Goal: Task Accomplishment & Management: Use online tool/utility

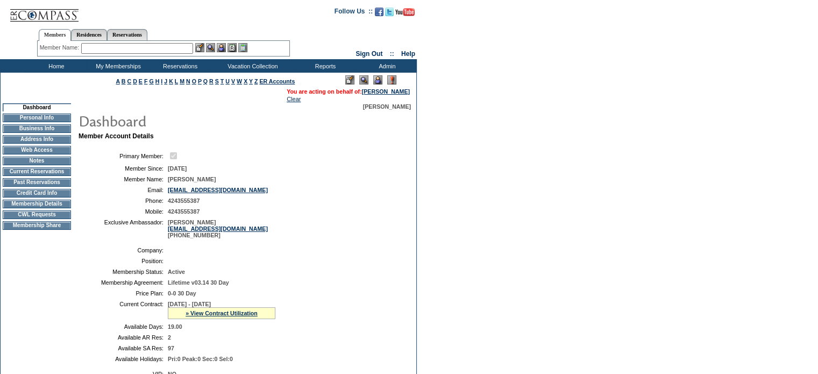
click at [138, 49] on input "text" at bounding box center [137, 48] width 112 height 11
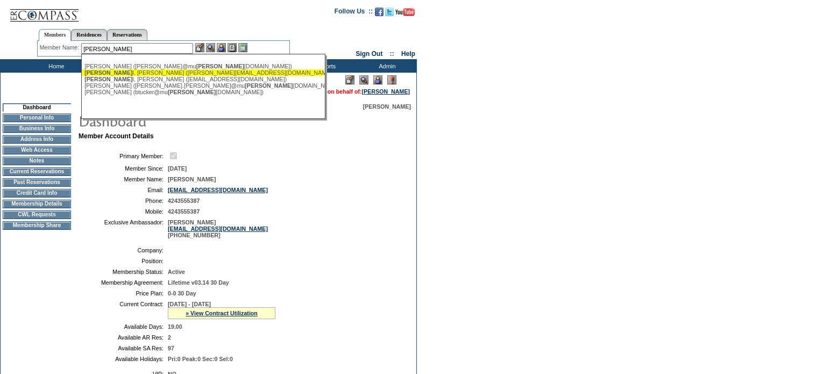
click at [144, 70] on div "Stang l, Mike (mike@sdevcorp.com)" at bounding box center [202, 72] width 237 height 6
type input "Stangl, Mike (mike@sdevcorp.com)"
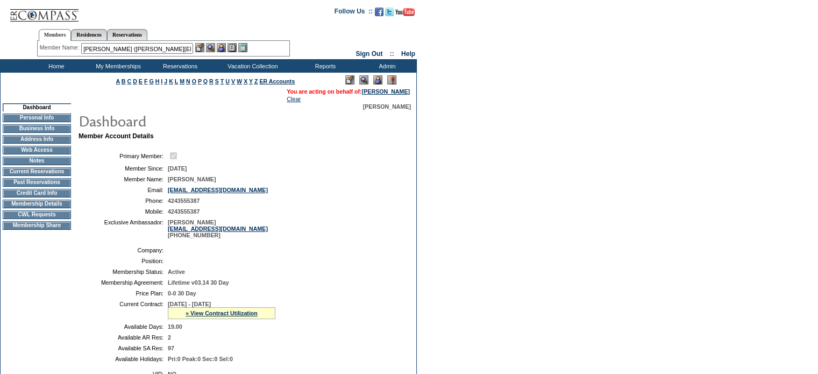
click at [224, 44] on img at bounding box center [221, 47] width 9 height 9
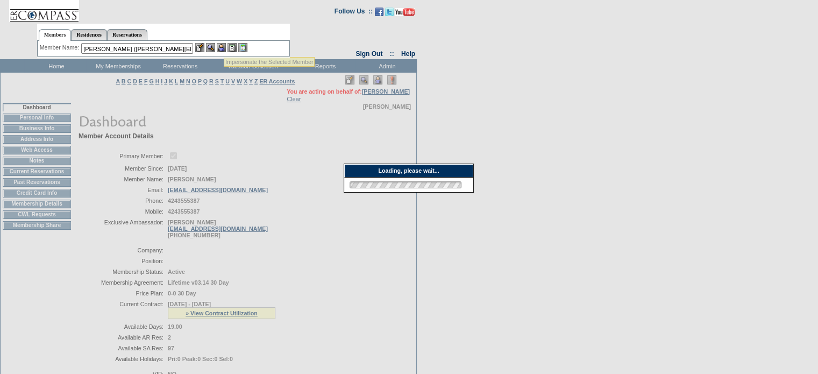
click at [213, 45] on img at bounding box center [210, 47] width 9 height 9
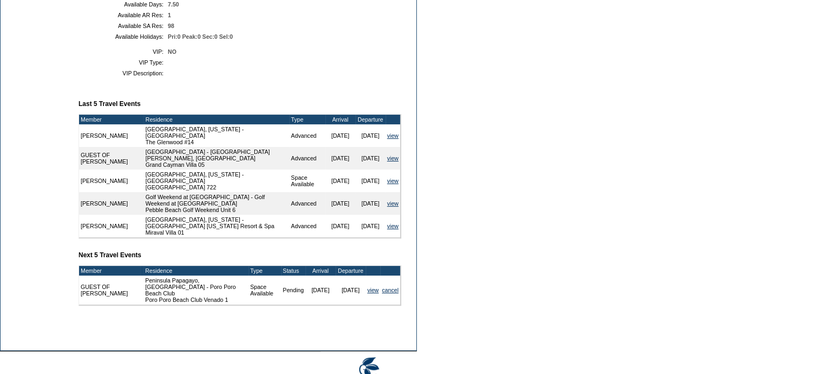
scroll to position [323, 0]
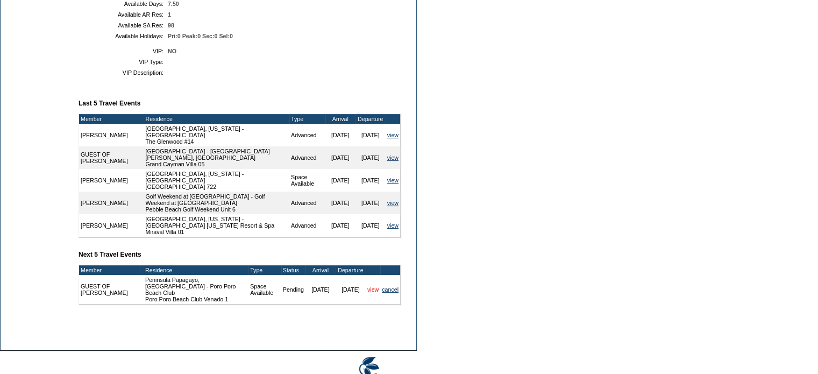
click at [371, 288] on link "view" at bounding box center [372, 289] width 11 height 6
